Goal: Communication & Community: Answer question/provide support

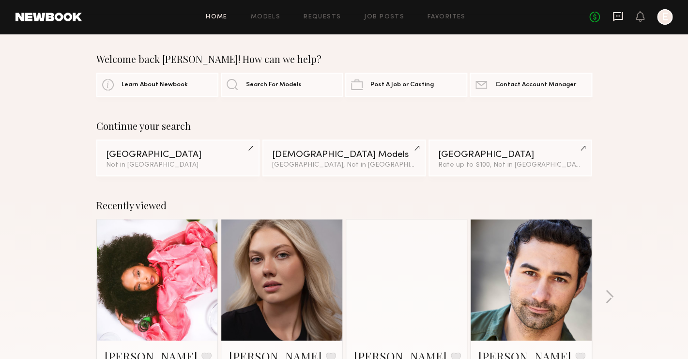
click at [620, 14] on icon at bounding box center [617, 16] width 11 height 11
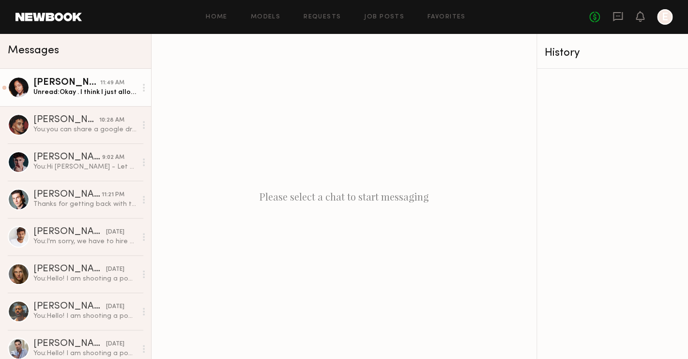
click at [54, 95] on div "Unread: Okay . I think I just allowed access. Let me know if your able to see it" at bounding box center [84, 92] width 103 height 9
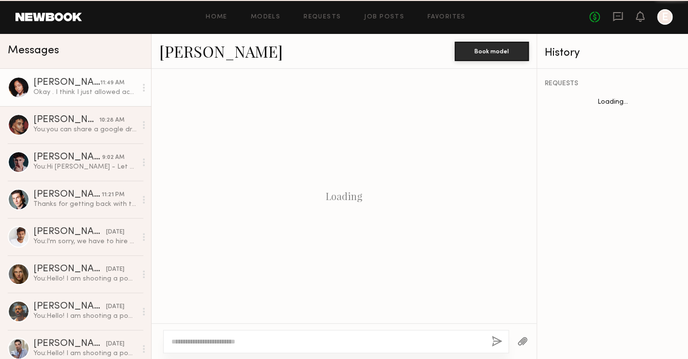
scroll to position [542, 0]
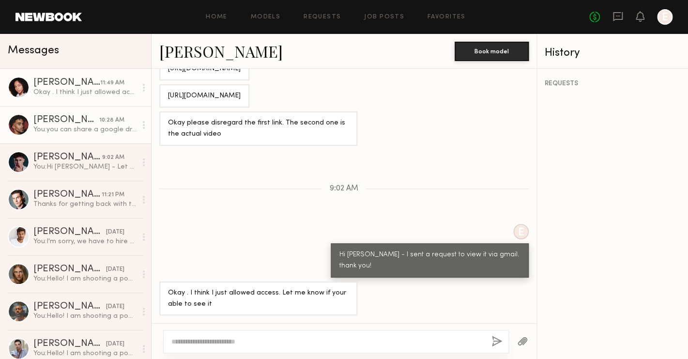
click at [81, 126] on div "You: you can share a google drive link but please make sure anyone can access i…" at bounding box center [84, 129] width 103 height 9
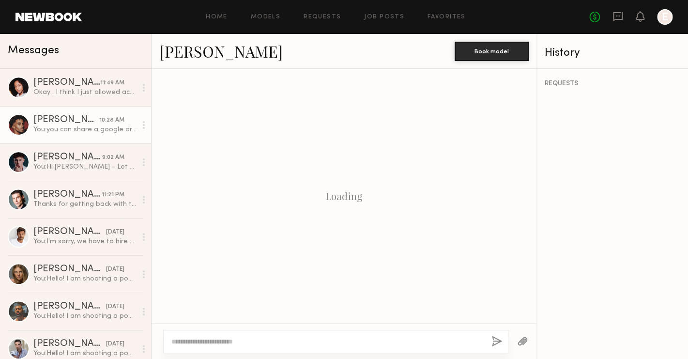
scroll to position [975, 0]
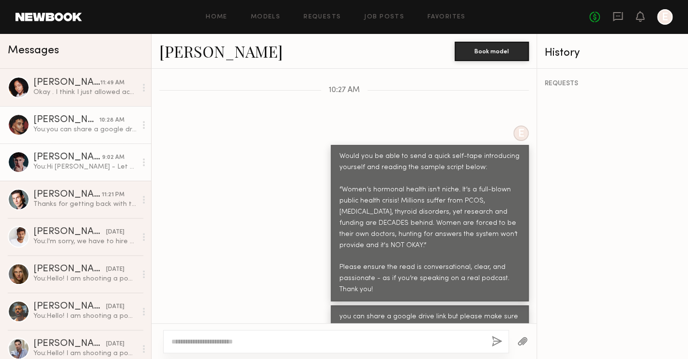
click at [84, 160] on div "[PERSON_NAME]" at bounding box center [67, 157] width 69 height 10
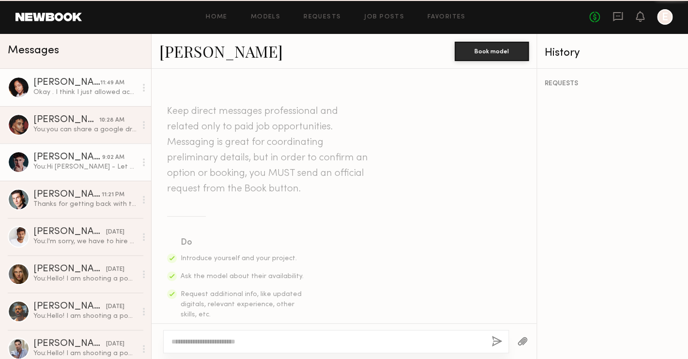
scroll to position [1209, 0]
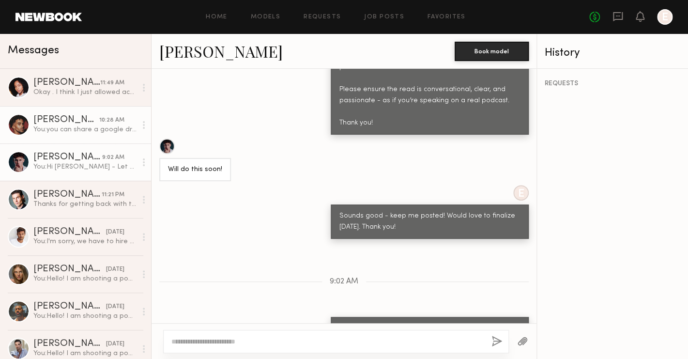
click at [89, 125] on div "You: you can share a google drive link but please make sure anyone can access i…" at bounding box center [84, 129] width 103 height 9
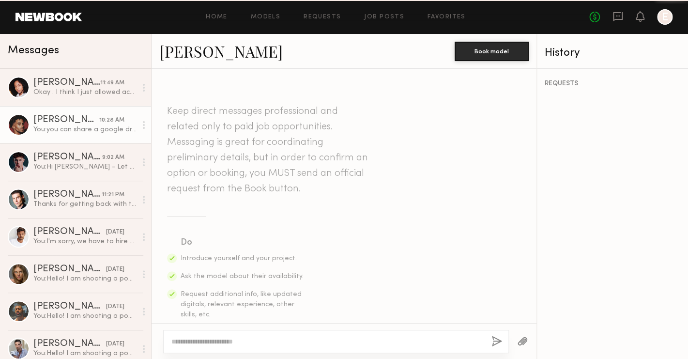
scroll to position [975, 0]
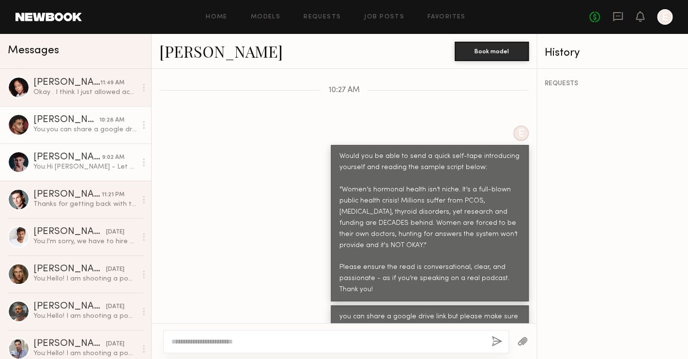
click at [83, 153] on div "[PERSON_NAME]" at bounding box center [67, 157] width 69 height 10
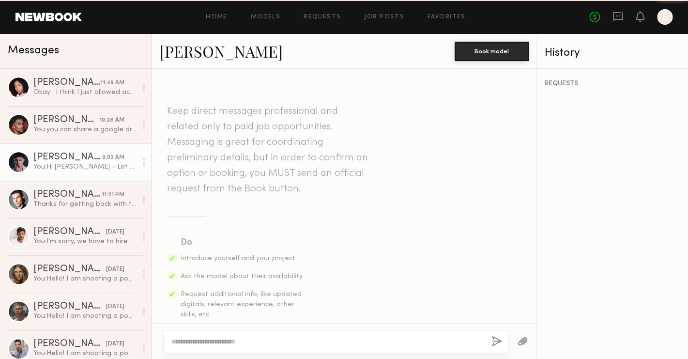
scroll to position [1209, 0]
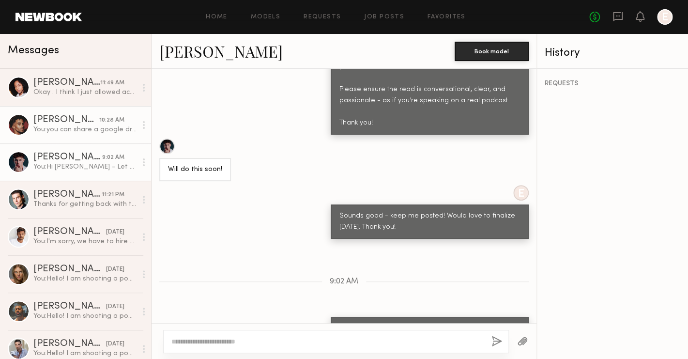
click at [93, 117] on div "[PERSON_NAME]" at bounding box center [66, 120] width 66 height 10
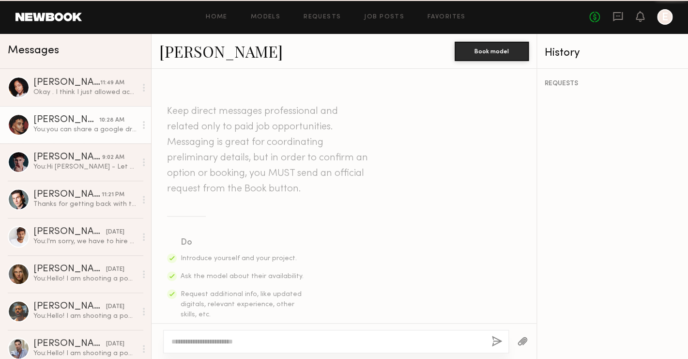
scroll to position [975, 0]
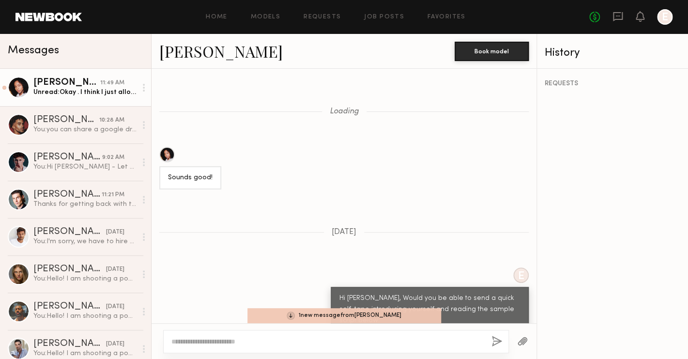
scroll to position [605, 0]
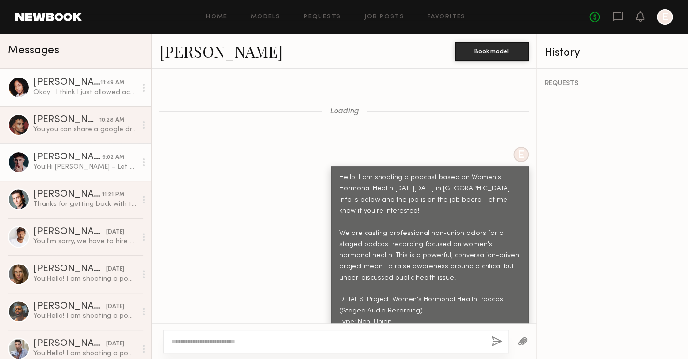
scroll to position [1214, 0]
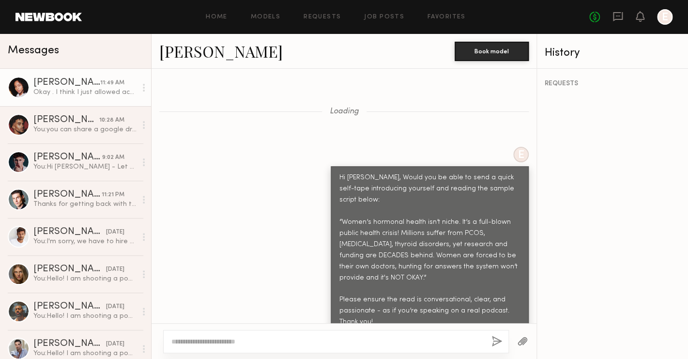
scroll to position [542, 0]
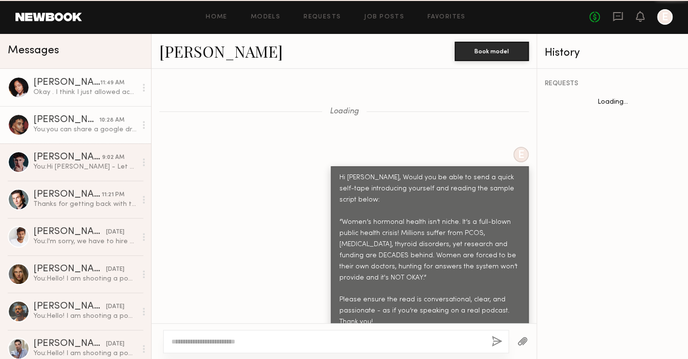
scroll to position [542, 0]
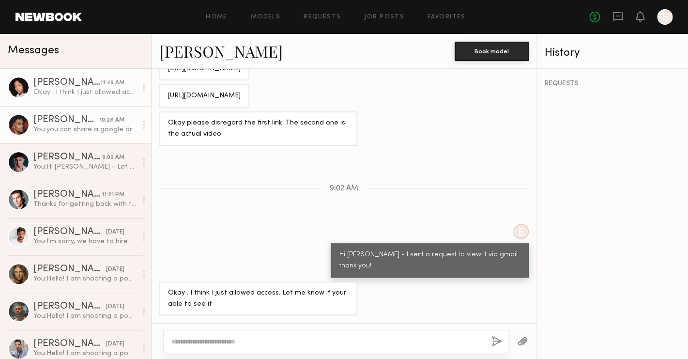
click at [93, 137] on link "Micah G. 10:28 AM You: you can share a google drive link but please make sure a…" at bounding box center [75, 124] width 151 height 37
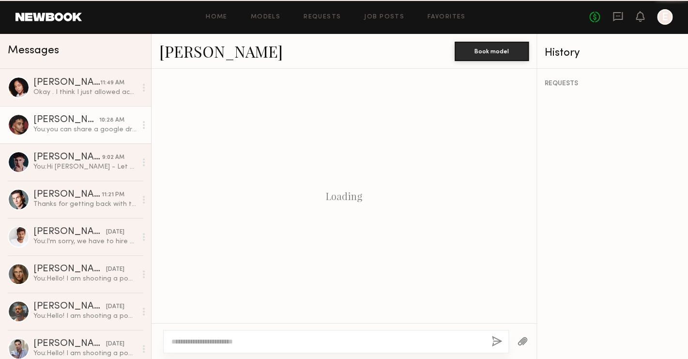
scroll to position [975, 0]
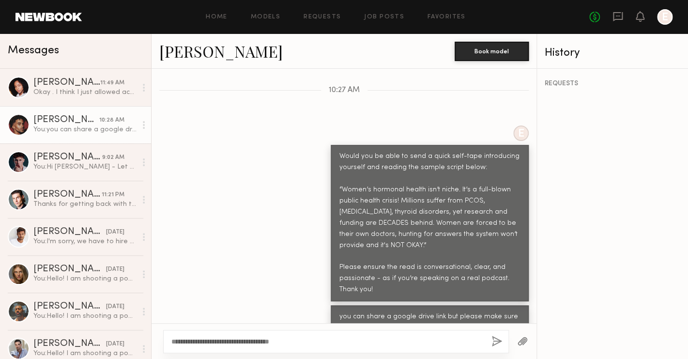
type textarea "**********"
click at [498, 346] on button "button" at bounding box center [496, 341] width 11 height 12
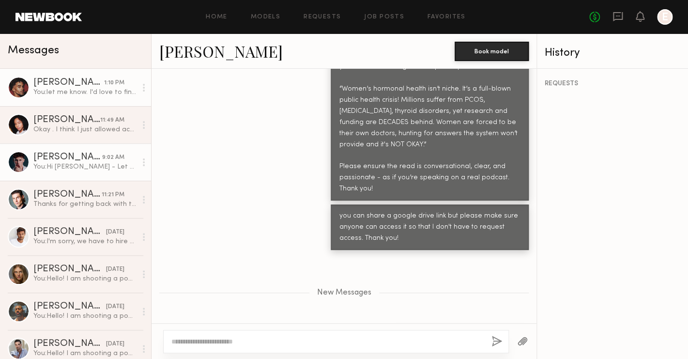
click at [100, 164] on div "You: Hi Josiah - Let me know if you'd still like to submit for this! I'm finali…" at bounding box center [84, 166] width 103 height 9
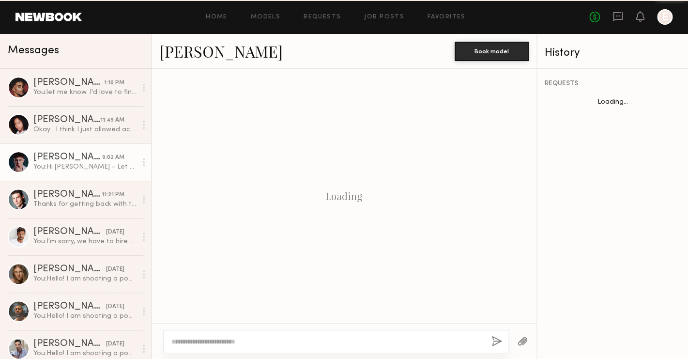
scroll to position [1209, 0]
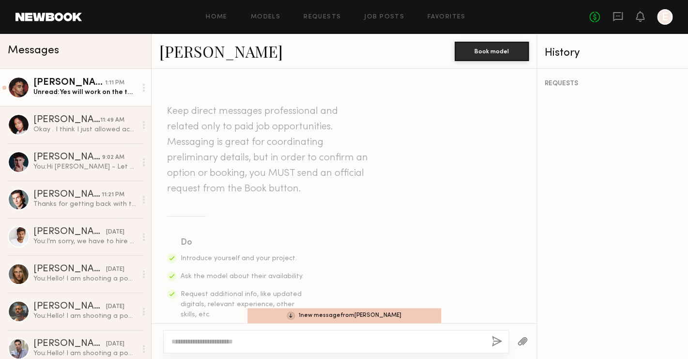
scroll to position [1075, 0]
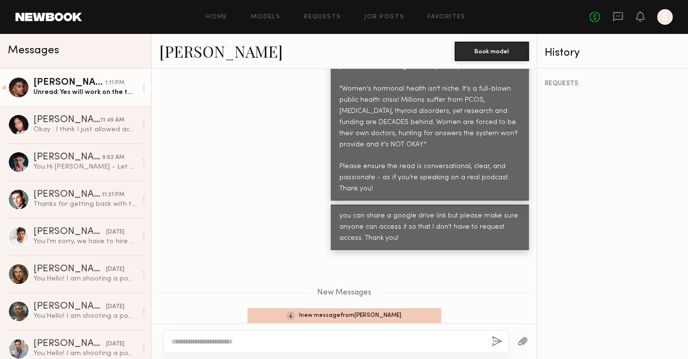
click at [59, 93] on div "Unread: Yes will work on the tape now" at bounding box center [84, 92] width 103 height 9
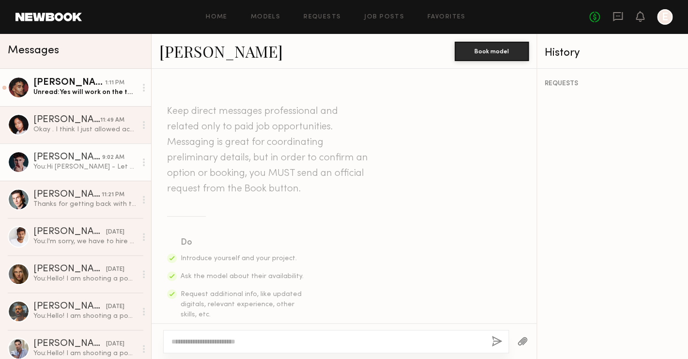
scroll to position [1209, 0]
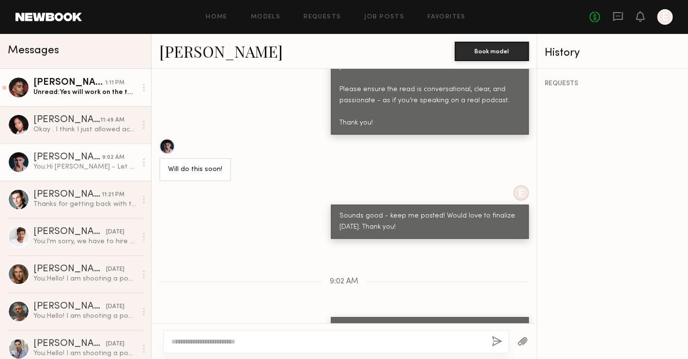
click at [77, 96] on div "Unread: Yes will work on the tape now" at bounding box center [84, 92] width 103 height 9
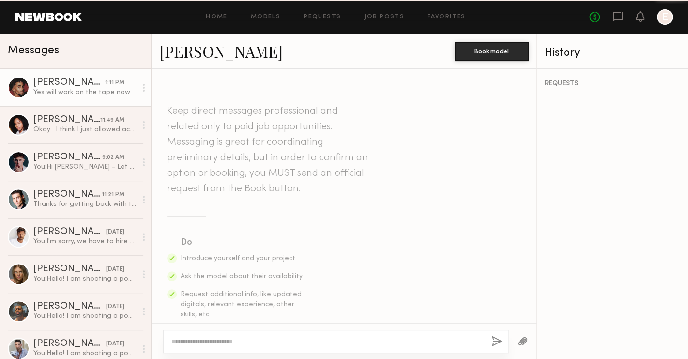
scroll to position [1028, 0]
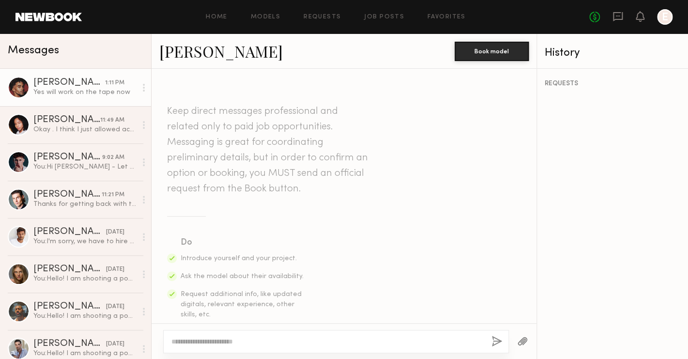
scroll to position [1028, 0]
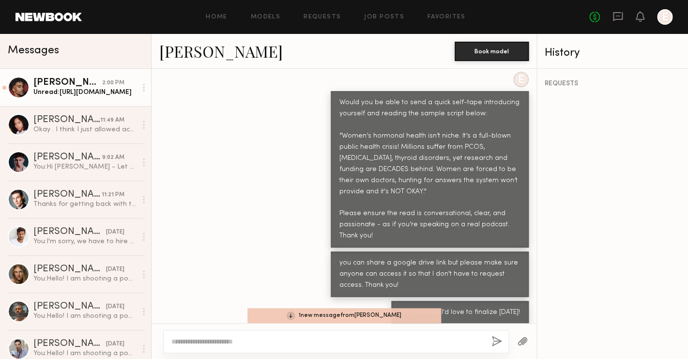
click at [51, 87] on div "[PERSON_NAME]" at bounding box center [67, 83] width 69 height 10
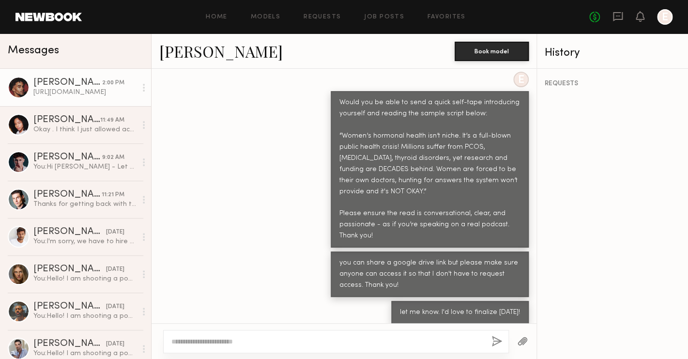
scroll to position [1171, 0]
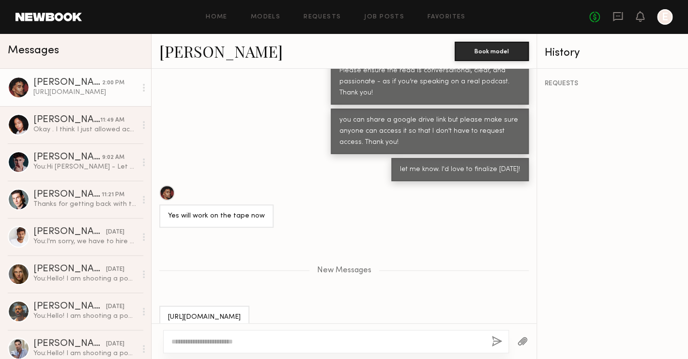
click at [236, 312] on div "[URL][DOMAIN_NAME]" at bounding box center [204, 317] width 73 height 11
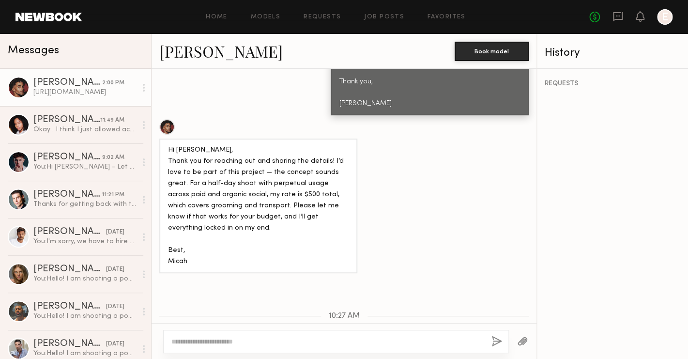
scroll to position [714, 0]
